Goal: Task Accomplishment & Management: Complete application form

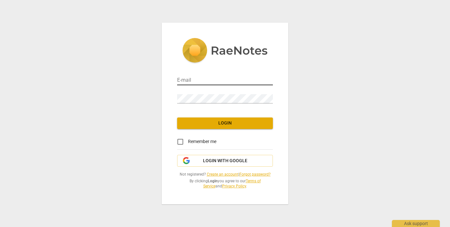
click at [203, 78] on input "email" at bounding box center [225, 80] width 96 height 9
type input "[EMAIL_ADDRESS][DOMAIN_NAME]"
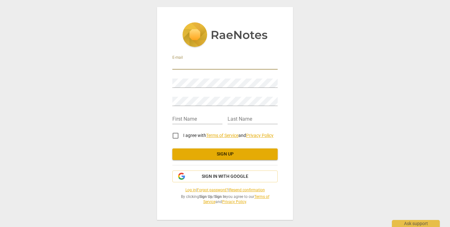
click at [206, 66] on input "email" at bounding box center [224, 64] width 105 height 9
type input "[EMAIL_ADDRESS][DOMAIN_NAME]"
click at [192, 121] on input "text" at bounding box center [197, 119] width 50 height 9
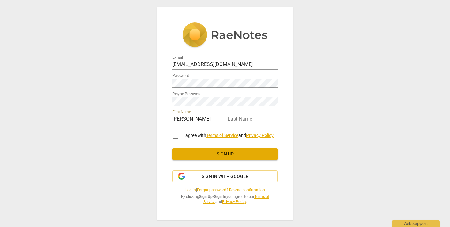
type input "[PERSON_NAME]"
type input "English"
click at [174, 137] on input "I agree with Terms of Service and Privacy Policy" at bounding box center [175, 135] width 15 height 15
checkbox input "true"
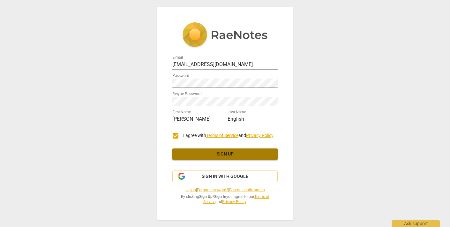
click at [213, 156] on span "Sign up" at bounding box center [224, 154] width 95 height 6
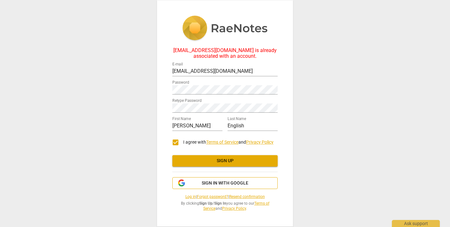
click at [206, 184] on span "Sign in with Google" at bounding box center [225, 183] width 47 height 6
